Goal: Information Seeking & Learning: Learn about a topic

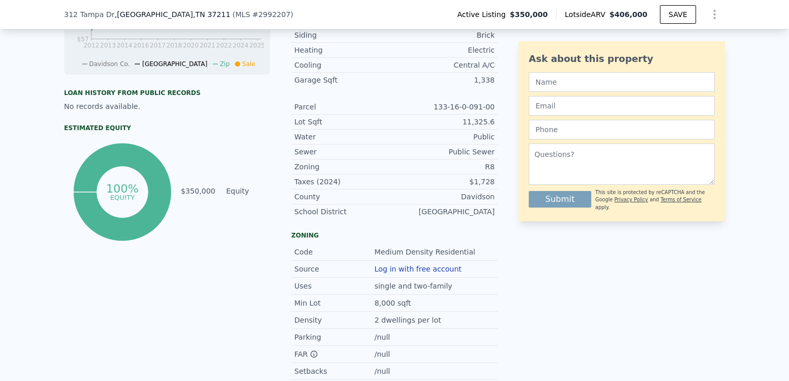
scroll to position [409, 0]
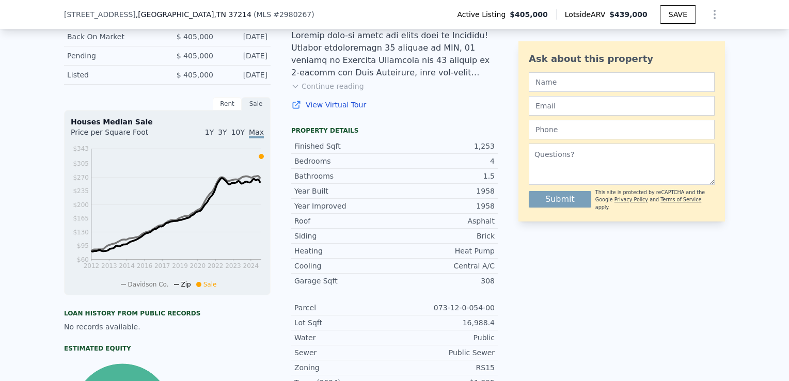
scroll to position [151, 0]
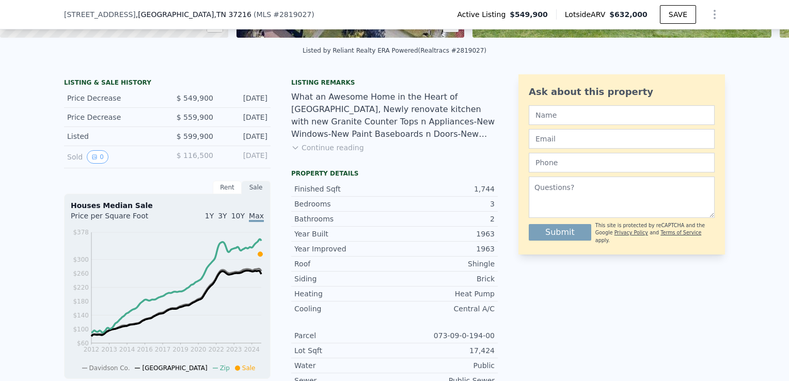
scroll to position [202, 0]
